Goal: Task Accomplishment & Management: Complete application form

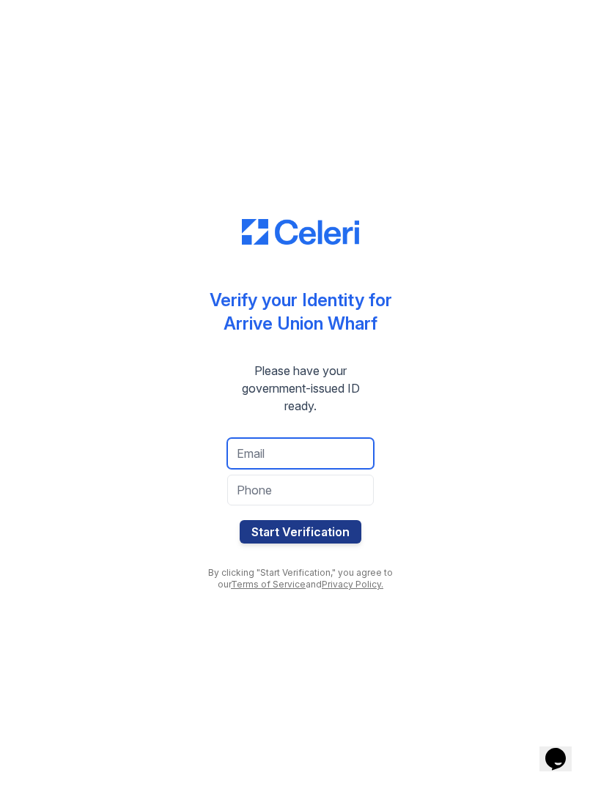
click at [252, 459] on input "email" at bounding box center [300, 453] width 146 height 31
type input "ahamosh@me.com"
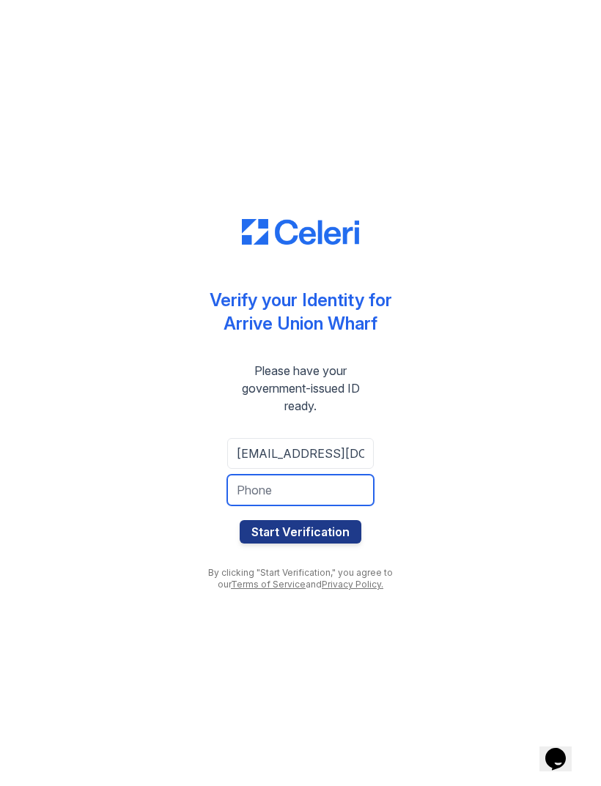
click at [244, 493] on input "tel" at bounding box center [300, 490] width 146 height 31
type input "4109610065"
click at [271, 530] on button "Start Verification" at bounding box center [301, 531] width 122 height 23
click at [305, 523] on button "Start Verification" at bounding box center [301, 531] width 122 height 23
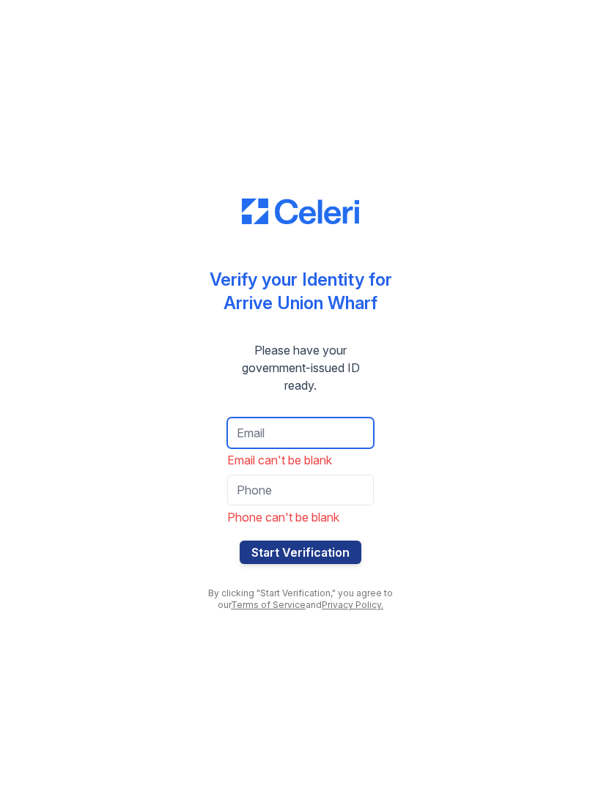
click at [333, 432] on input "email" at bounding box center [300, 433] width 146 height 31
type input "blushrush123@gmail.com"
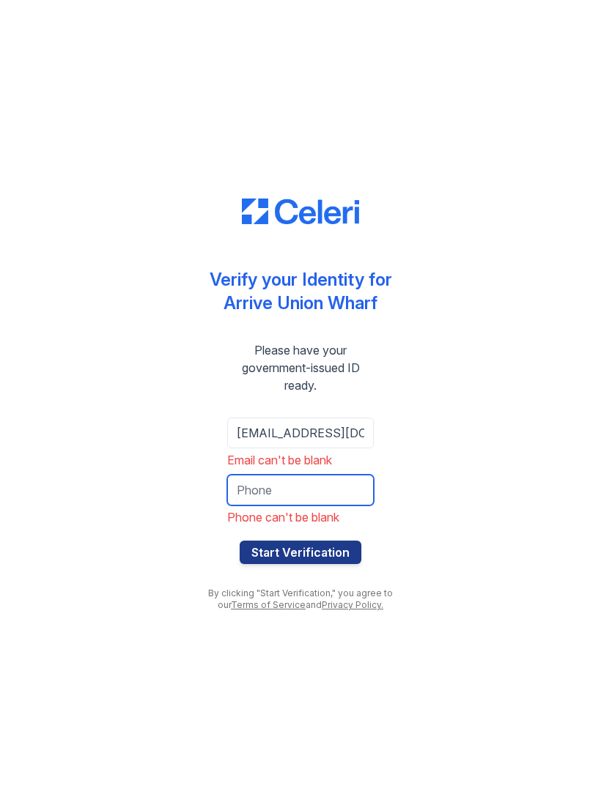
click at [344, 487] on input "tel" at bounding box center [300, 490] width 146 height 31
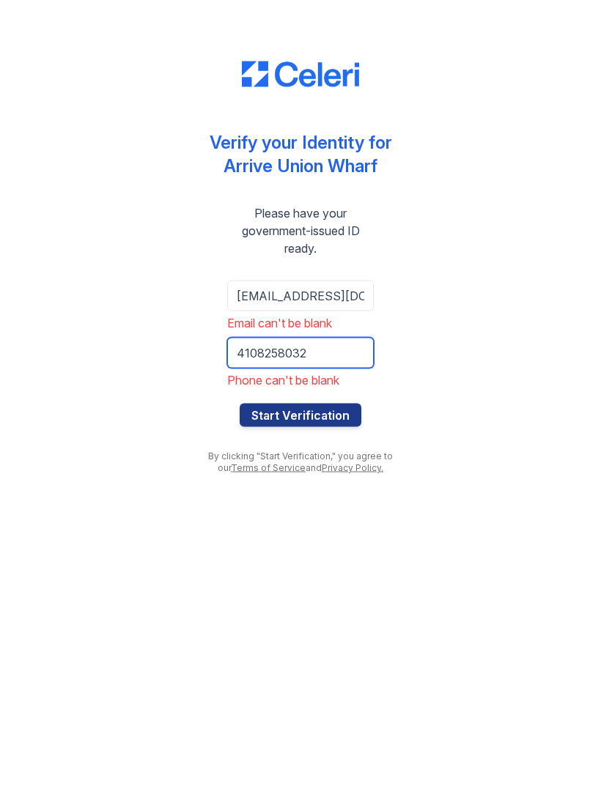
type input "4108258032"
click at [338, 541] on button "Start Verification" at bounding box center [301, 552] width 122 height 23
